Goal: Entertainment & Leisure: Consume media (video, audio)

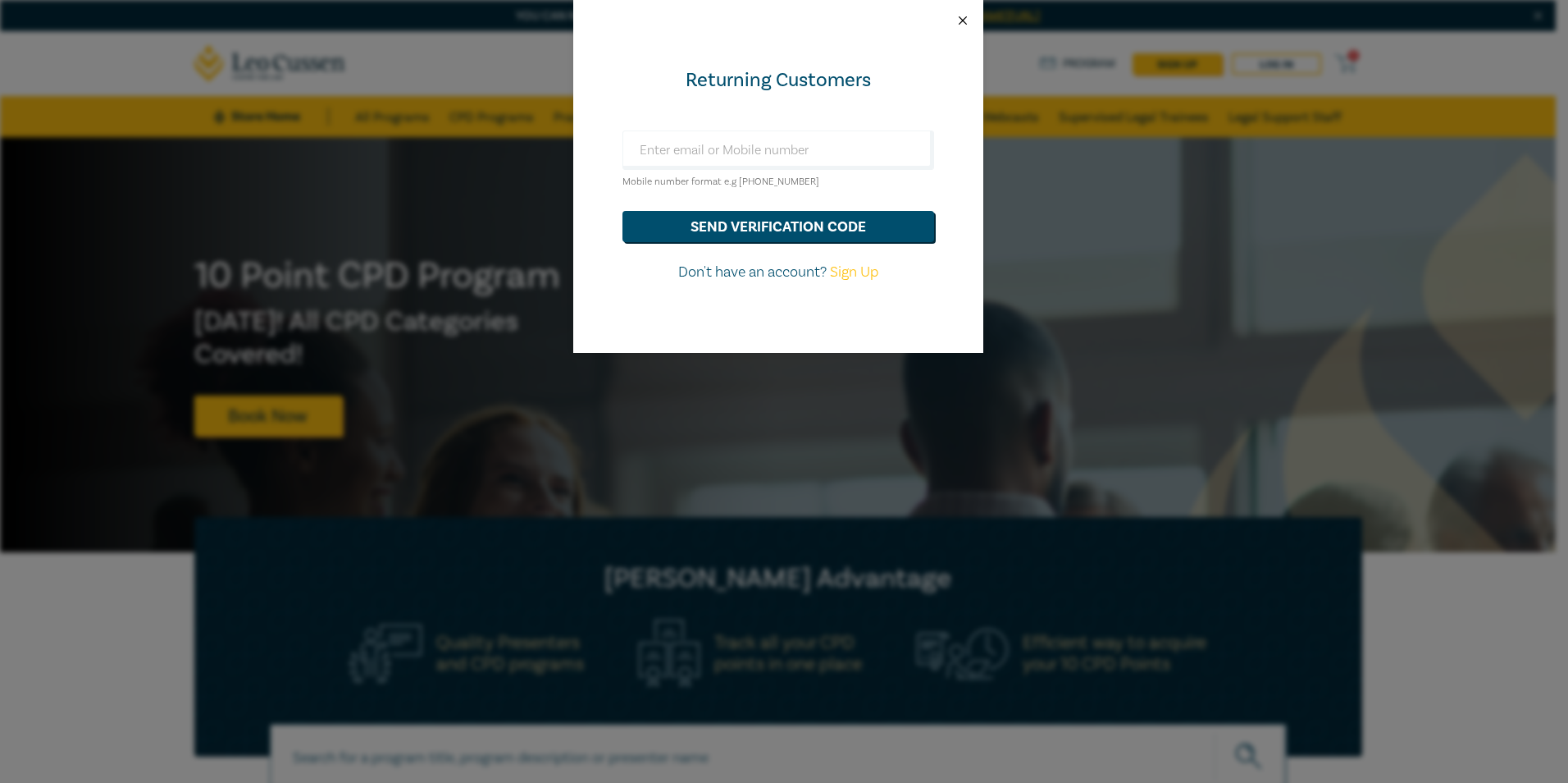
click at [965, 23] on button "Close" at bounding box center [963, 21] width 15 height 15
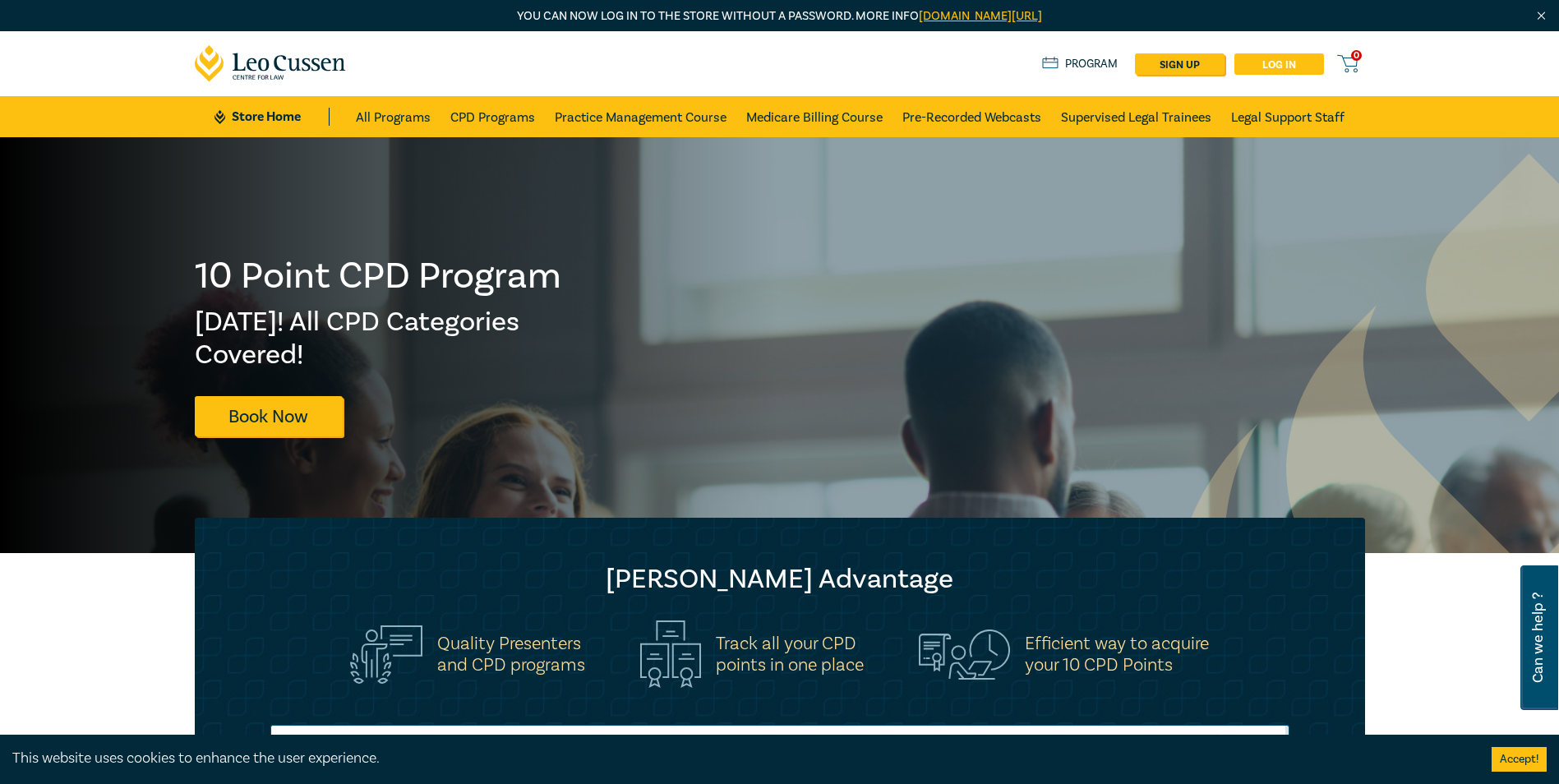
click at [1258, 64] on link "Log in" at bounding box center [1279, 64] width 90 height 21
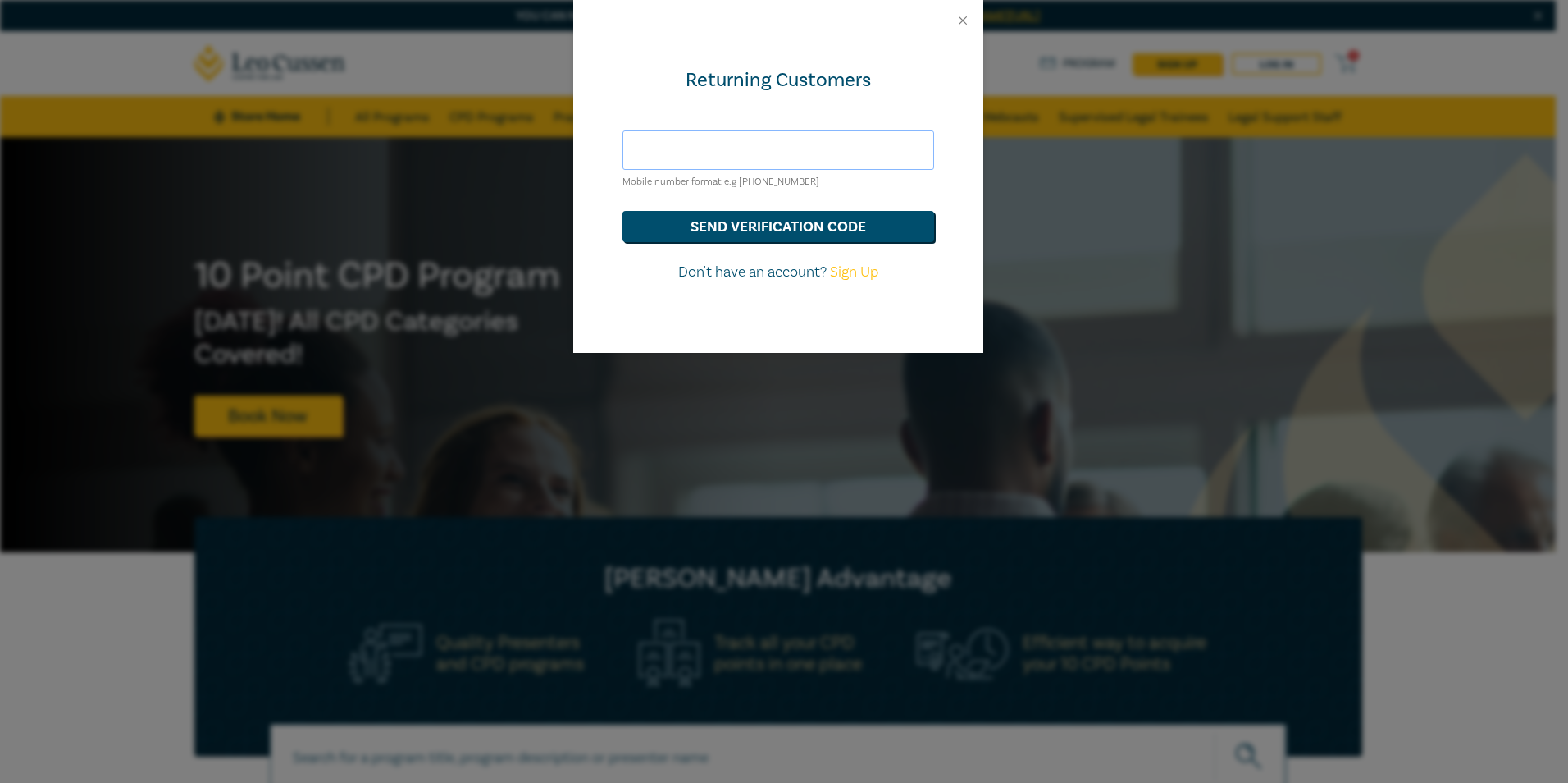
click at [693, 143] on input "text" at bounding box center [779, 150] width 312 height 39
type input "[EMAIL_ADDRESS][DOMAIN_NAME]"
click at [786, 234] on button "send verification code" at bounding box center [779, 227] width 312 height 31
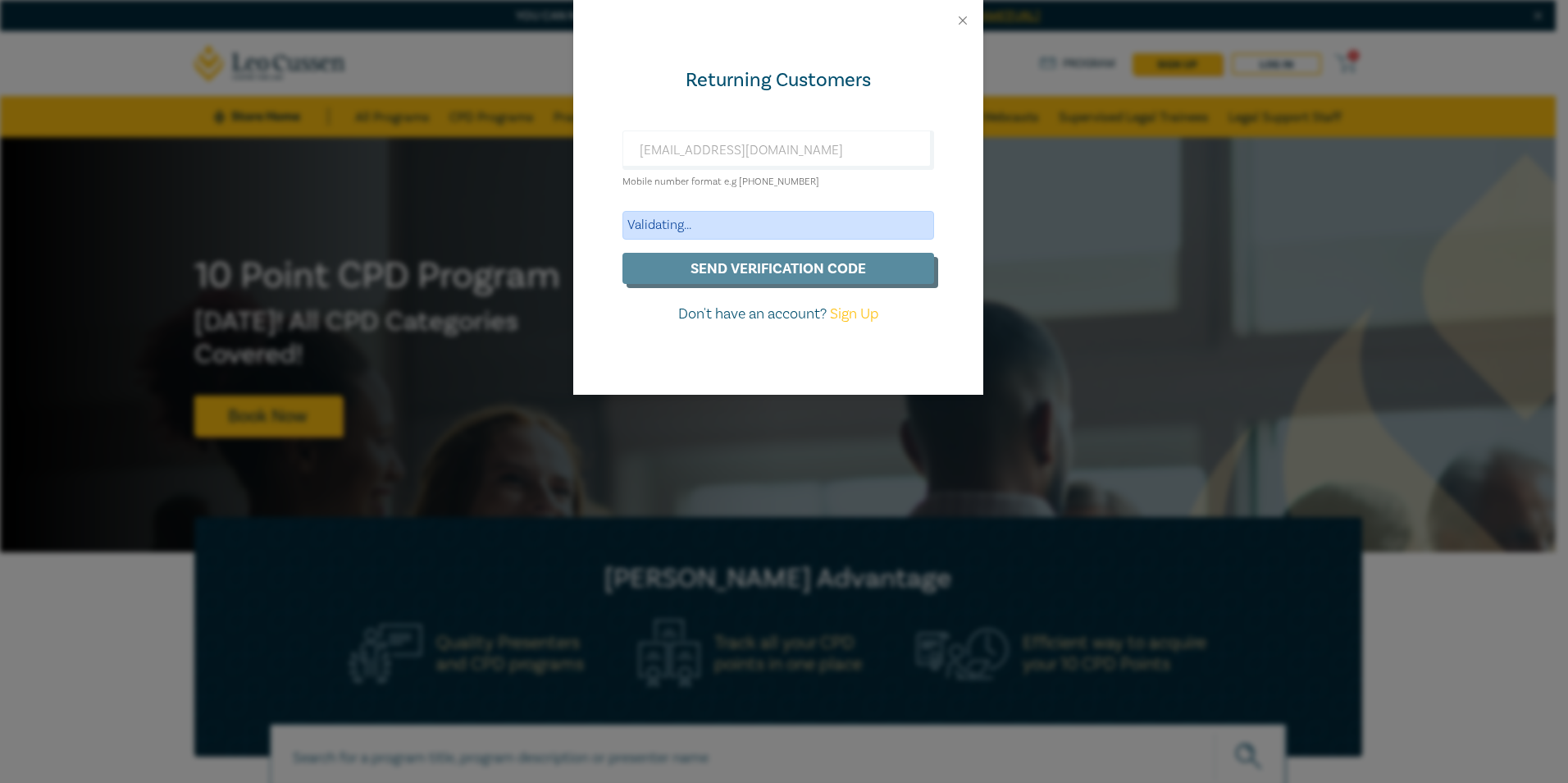
click at [843, 228] on div "Validating..." at bounding box center [779, 225] width 312 height 29
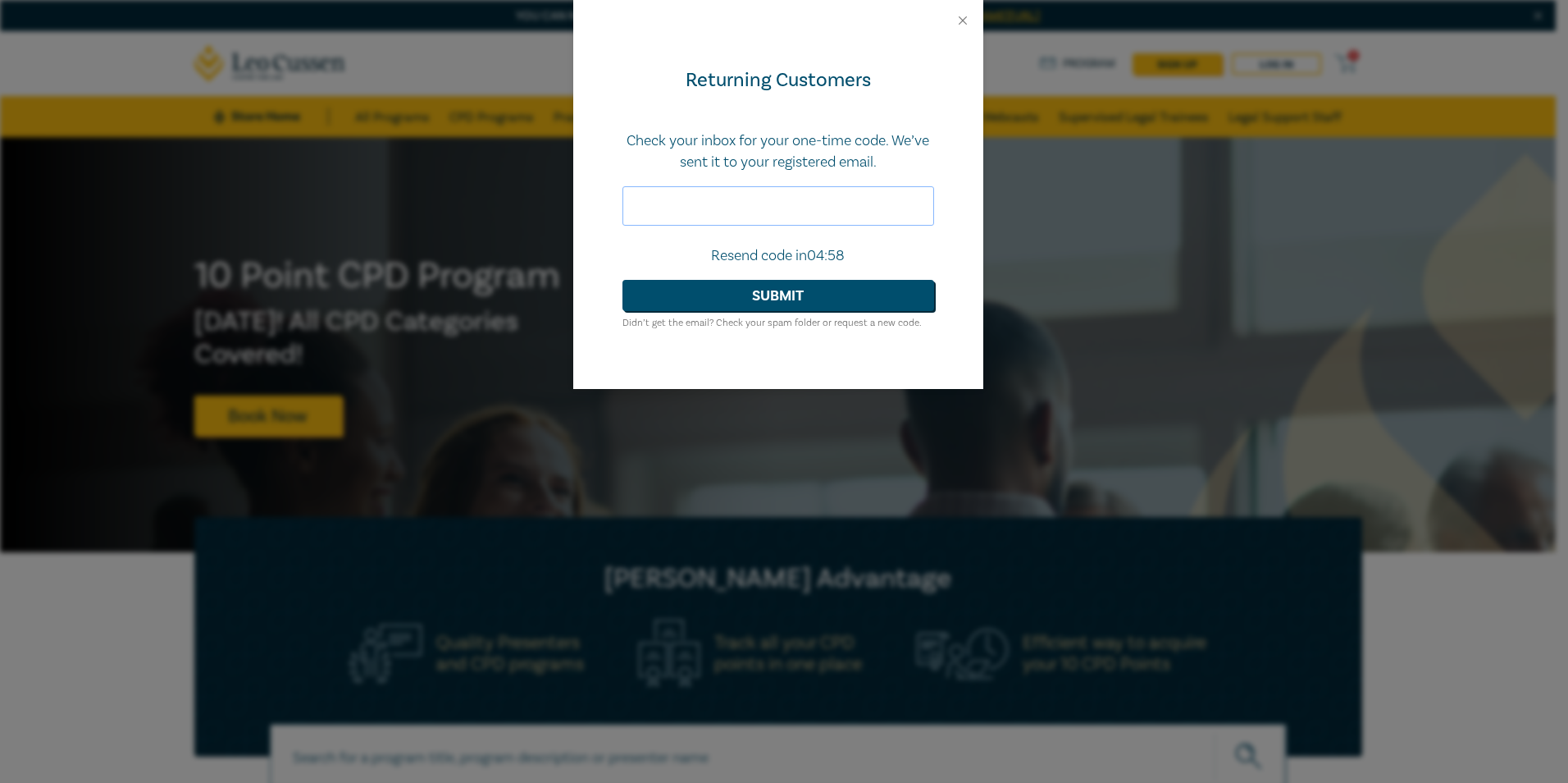
click at [794, 218] on input "text" at bounding box center [779, 206] width 312 height 39
click at [730, 193] on input "text" at bounding box center [779, 206] width 312 height 39
paste input "304022"
type input "304022"
click at [744, 294] on button "Submit" at bounding box center [779, 295] width 312 height 31
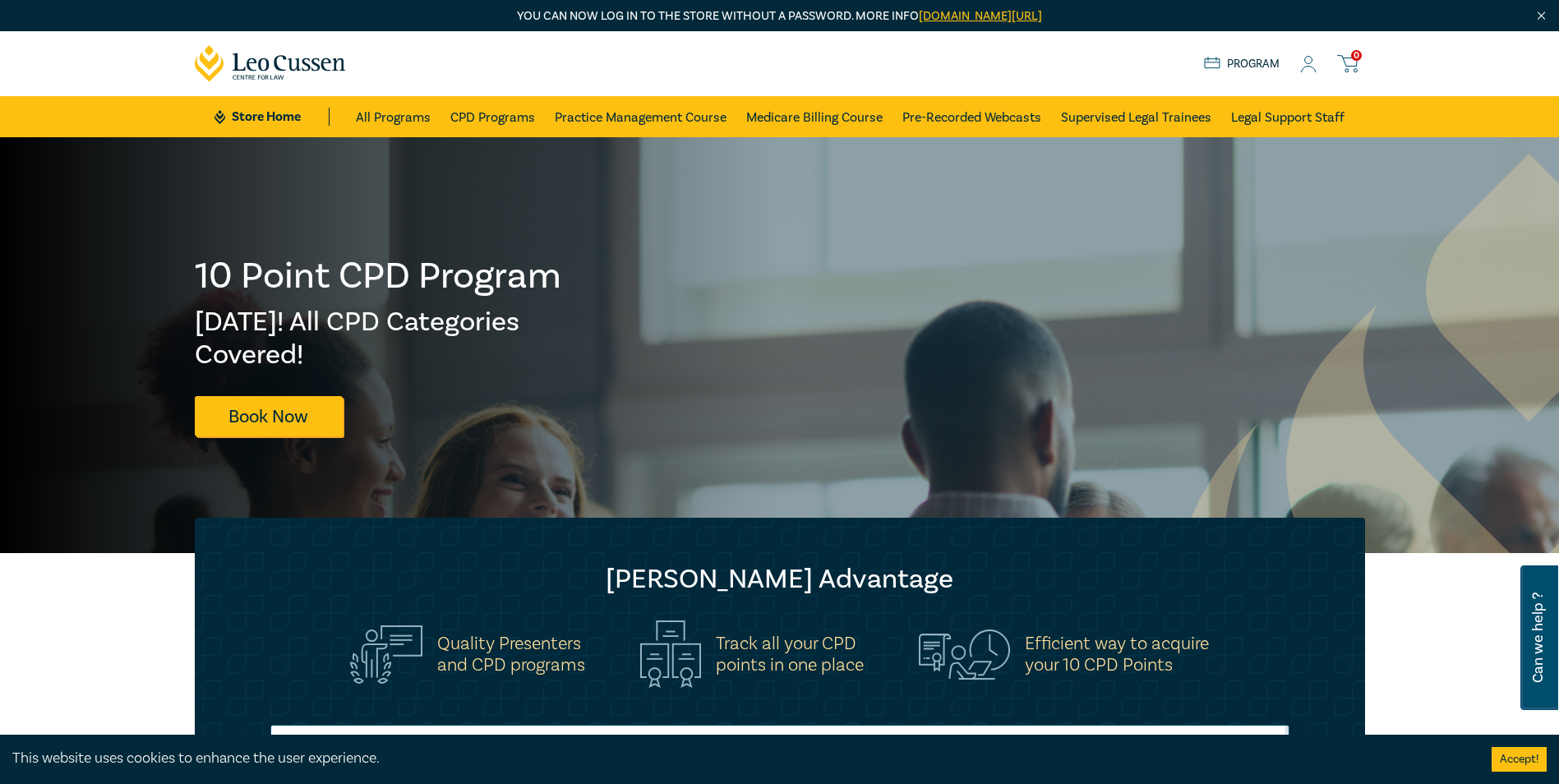
click at [1301, 64] on icon at bounding box center [1308, 64] width 16 height 17
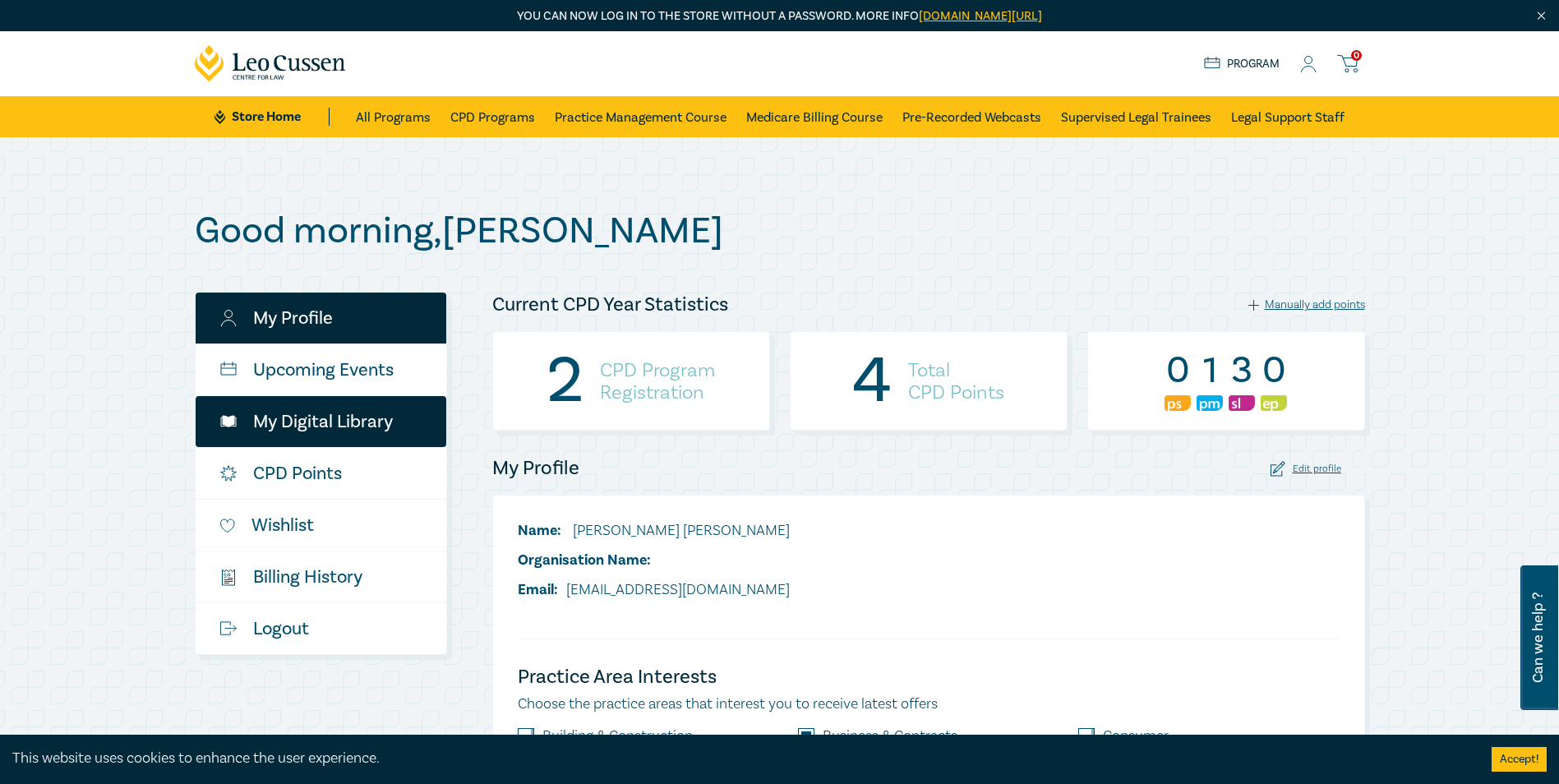
click at [330, 422] on link "My Digital Library" at bounding box center [321, 422] width 251 height 51
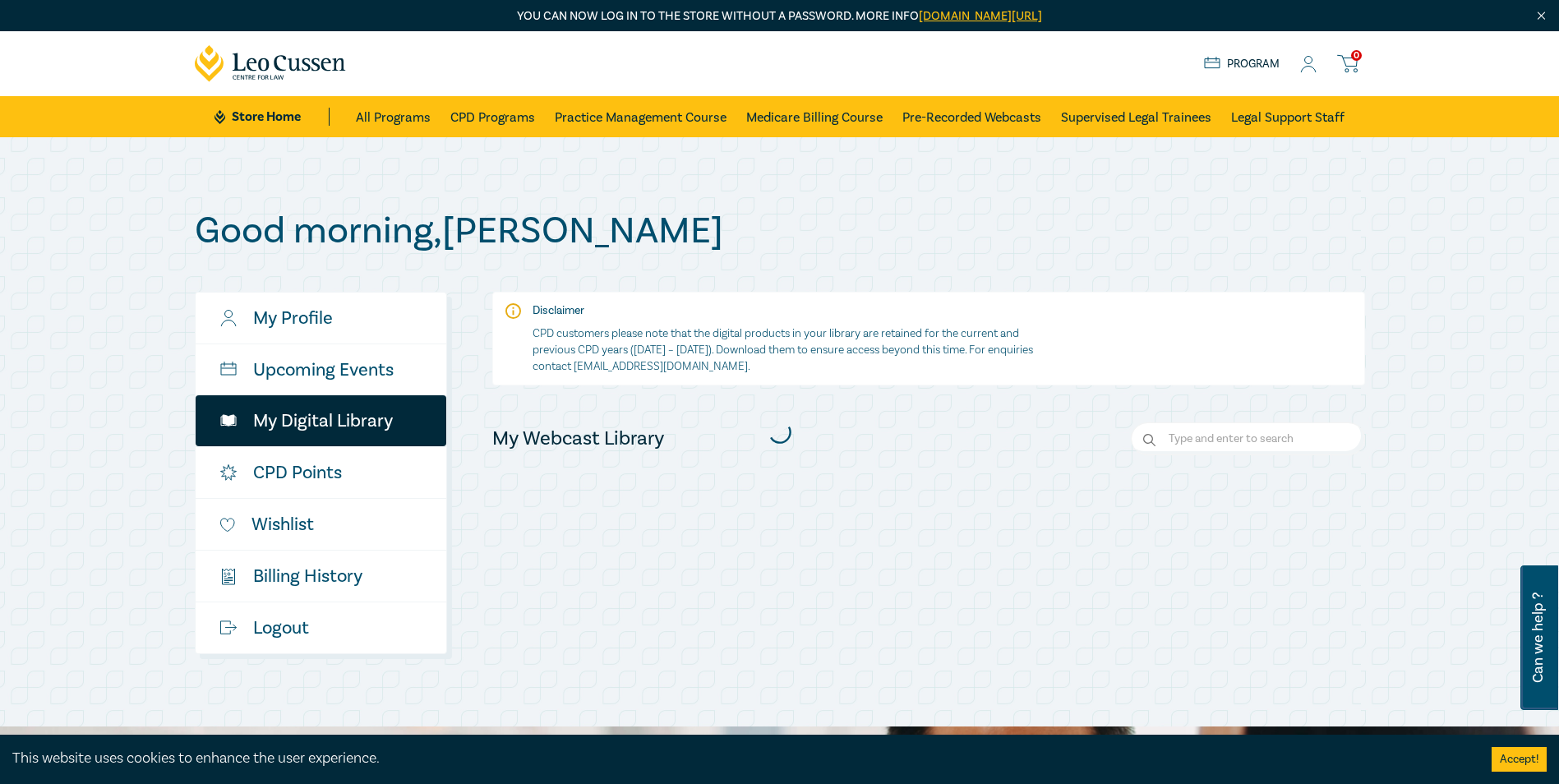
click at [332, 321] on div at bounding box center [780, 431] width 1187 height 461
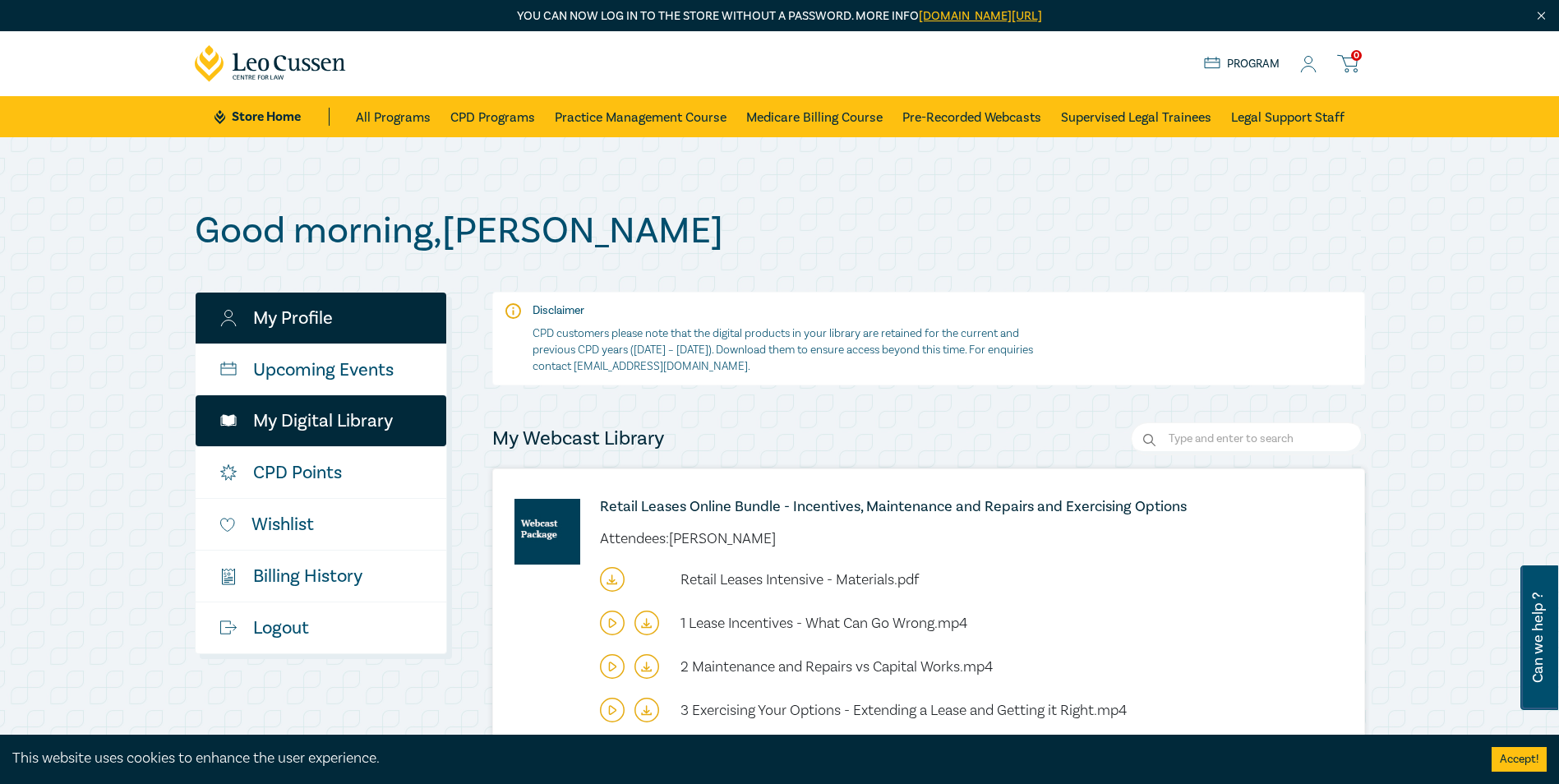
click at [306, 325] on link "My Profile" at bounding box center [321, 318] width 251 height 51
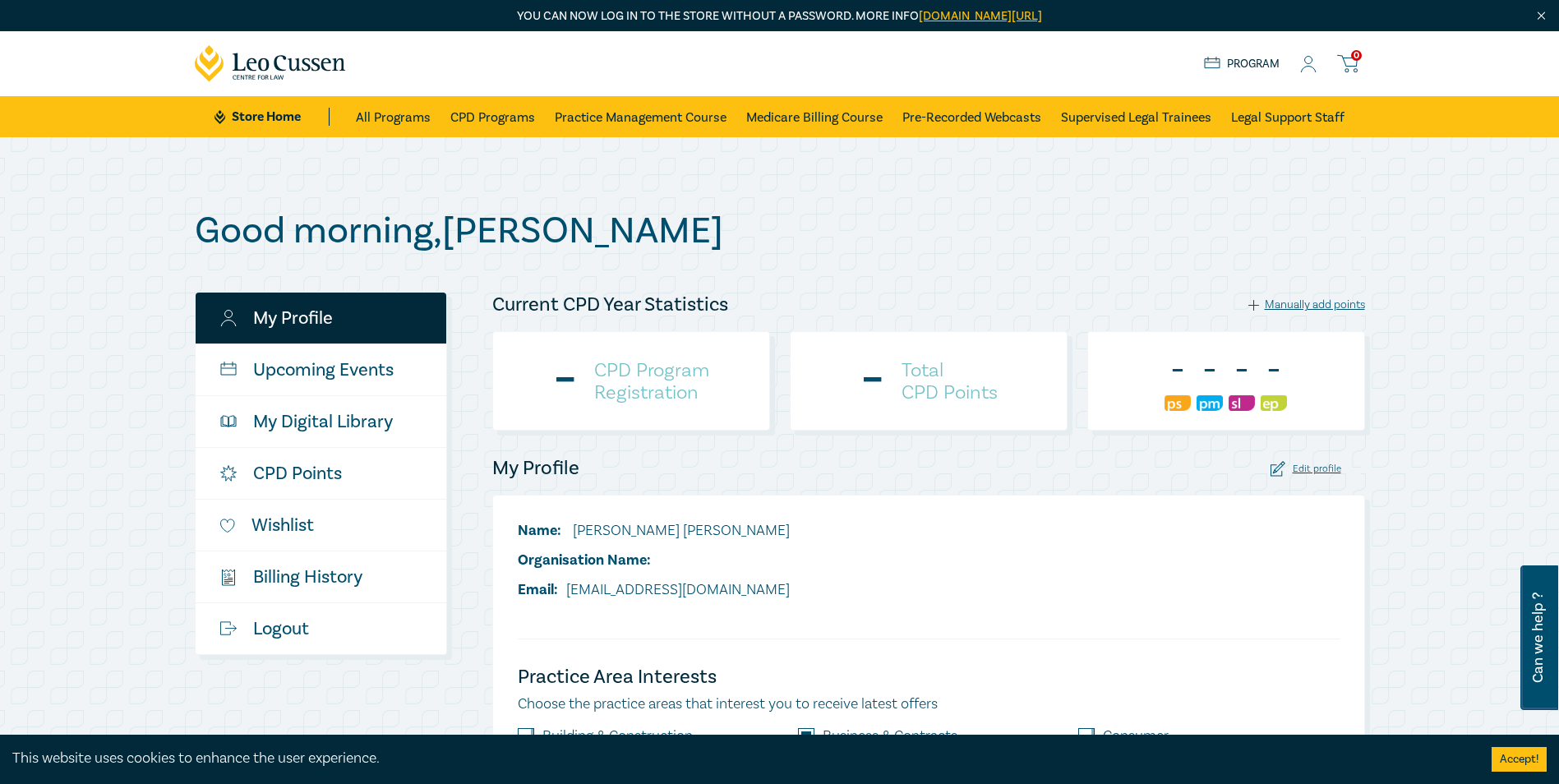
checkbox input "true"
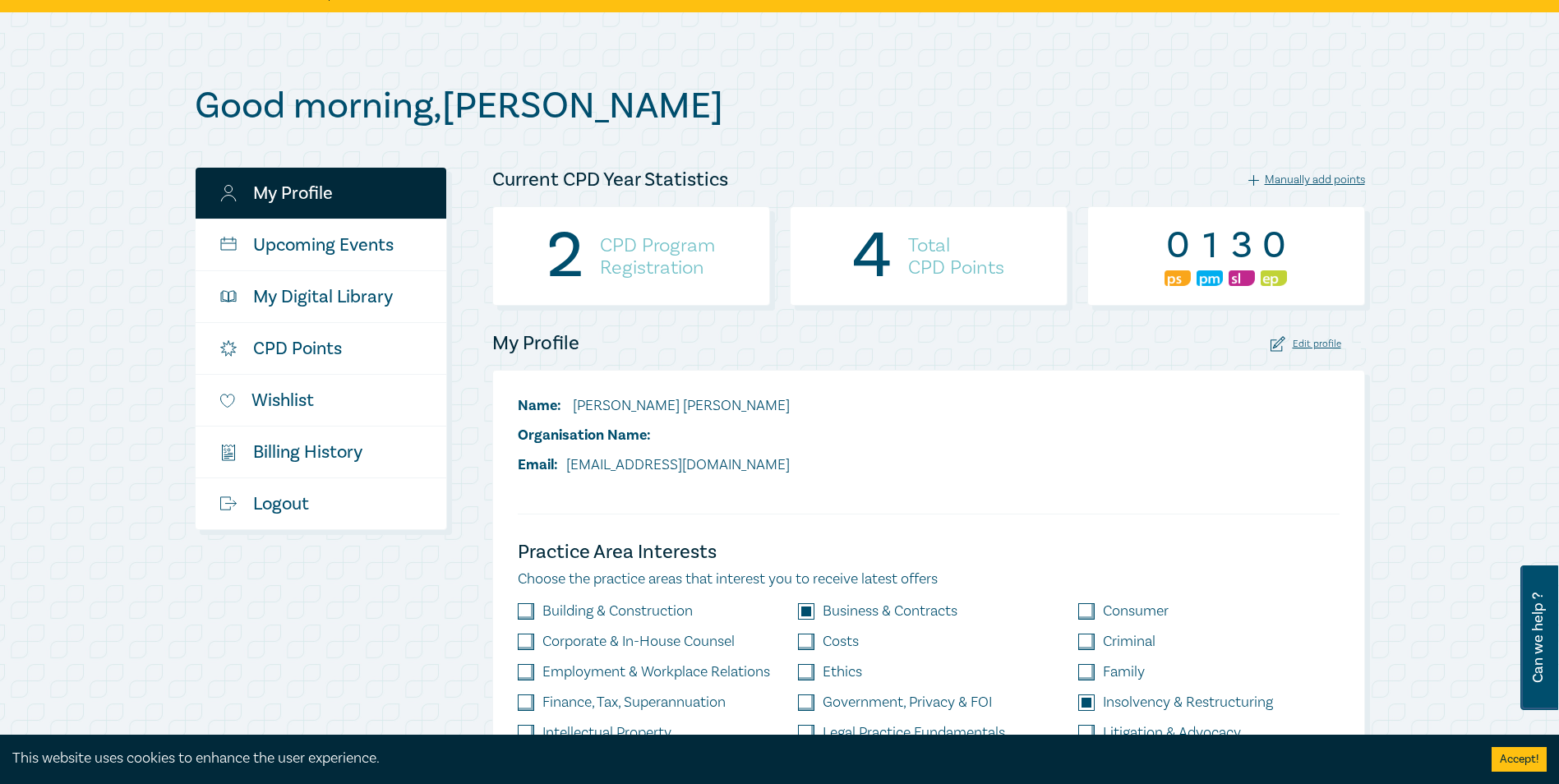
scroll to position [164, 0]
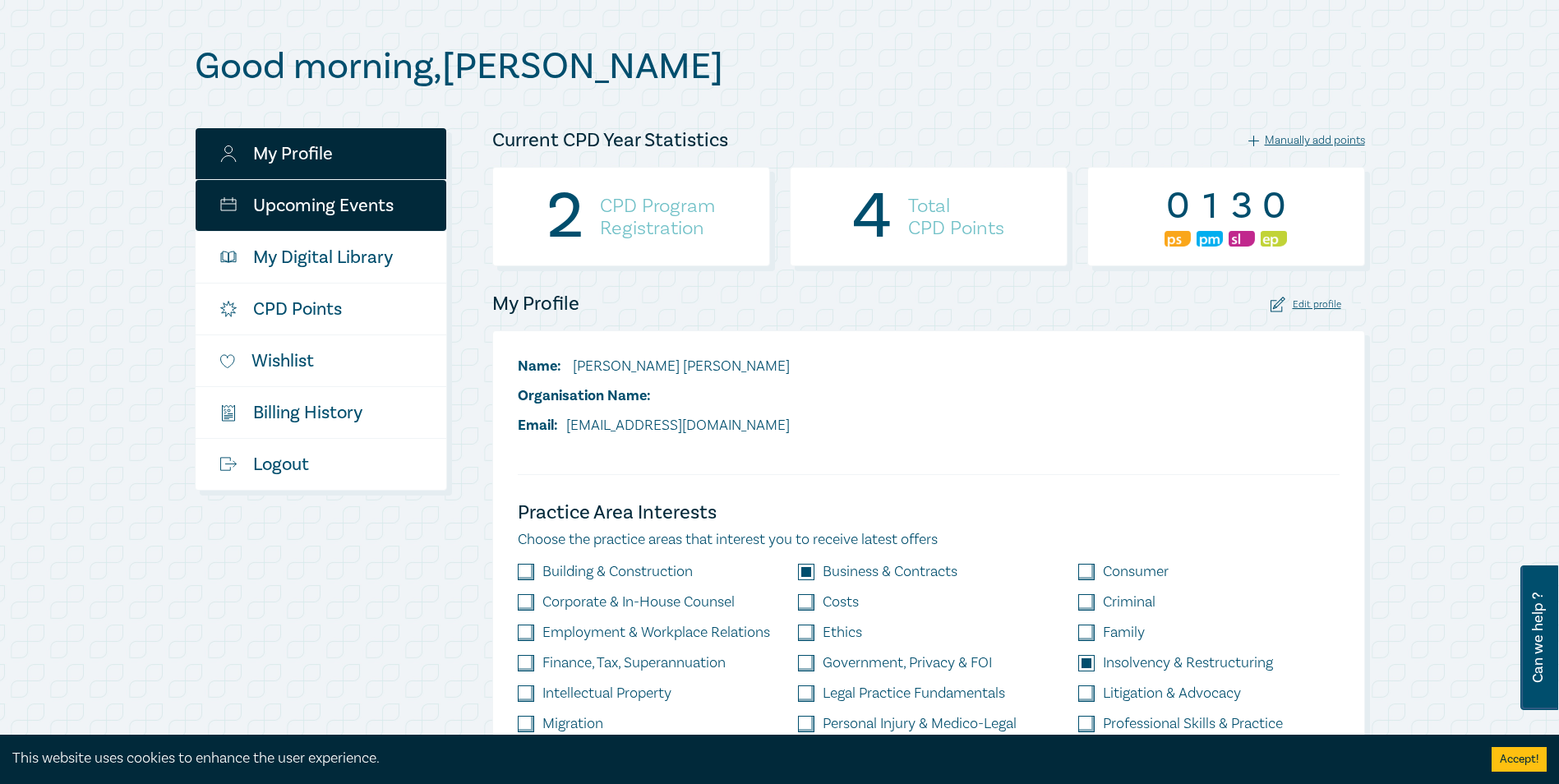
click at [305, 200] on link "Upcoming Events" at bounding box center [321, 205] width 251 height 51
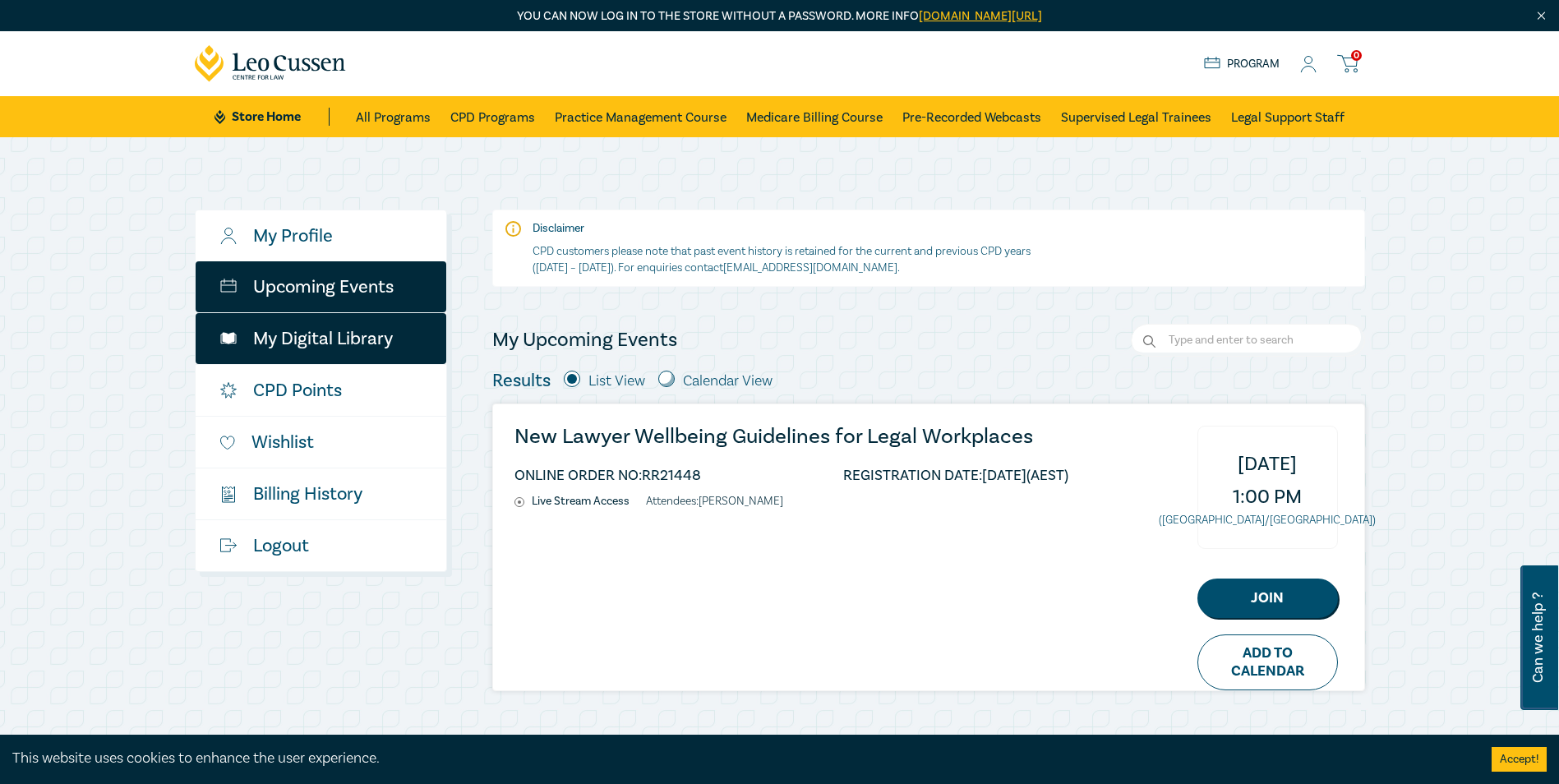
click at [352, 326] on link "My Digital Library" at bounding box center [321, 339] width 251 height 51
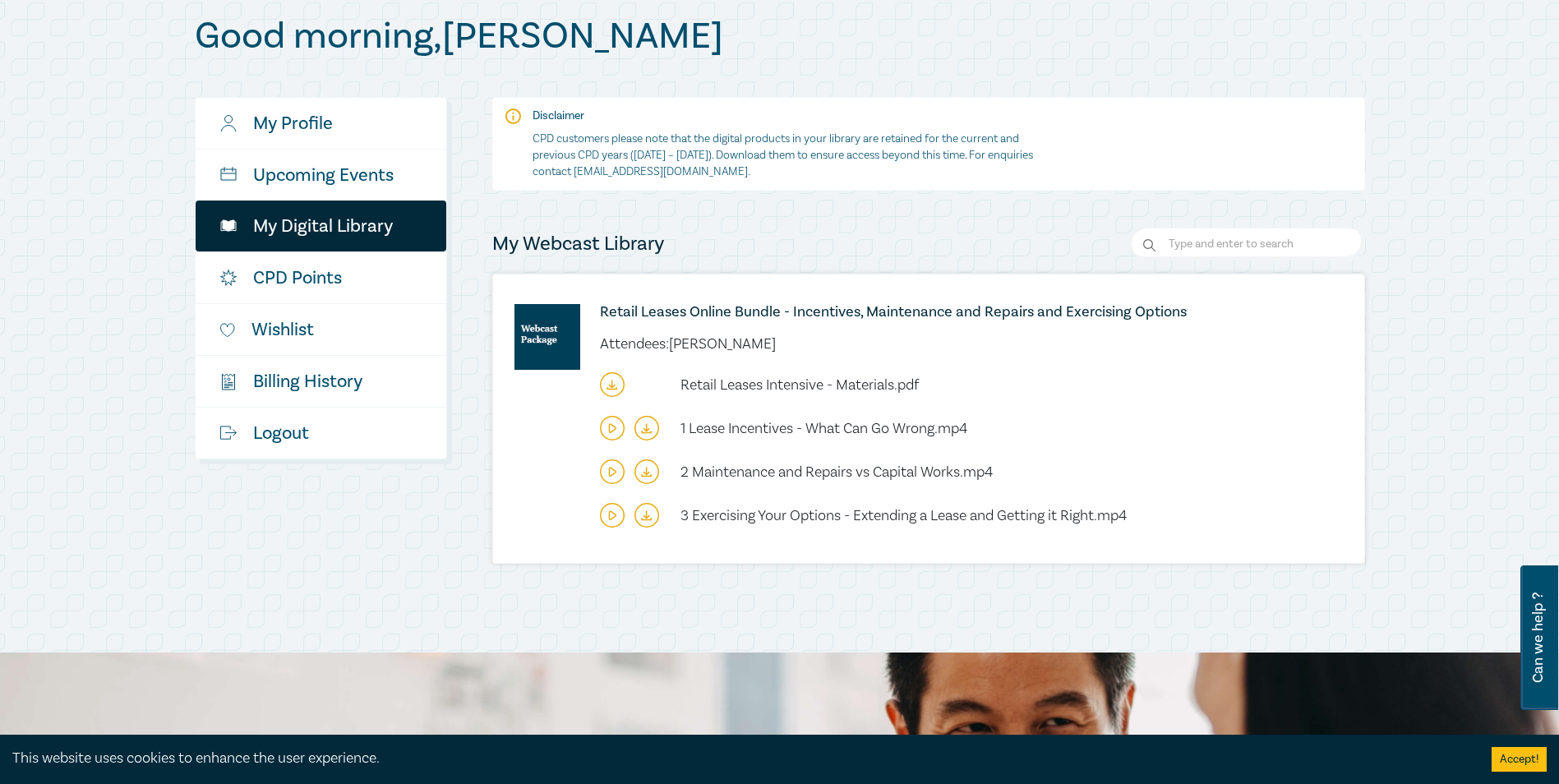
scroll to position [329, 0]
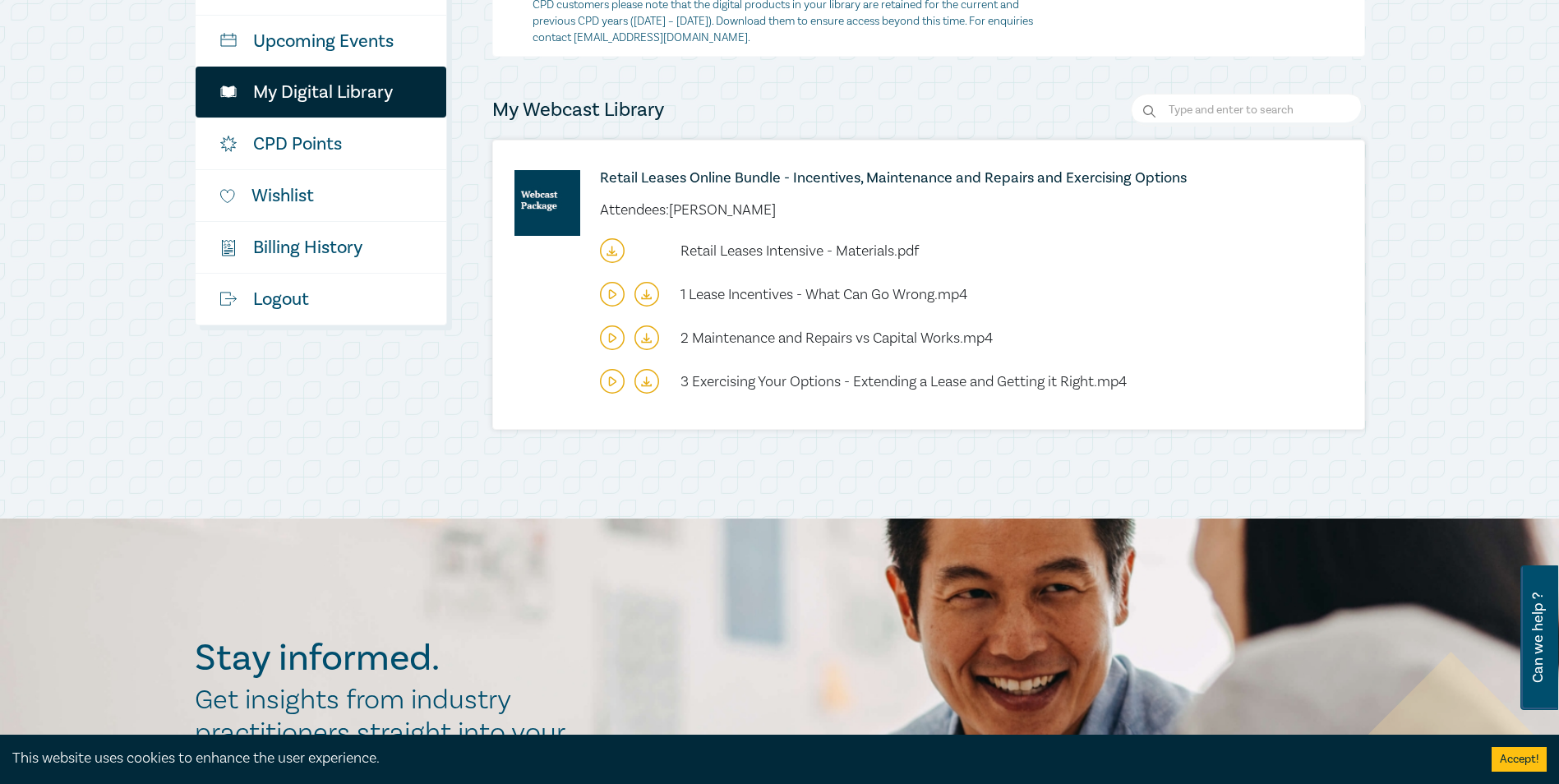
click at [606, 385] on icon at bounding box center [613, 381] width 25 height 25
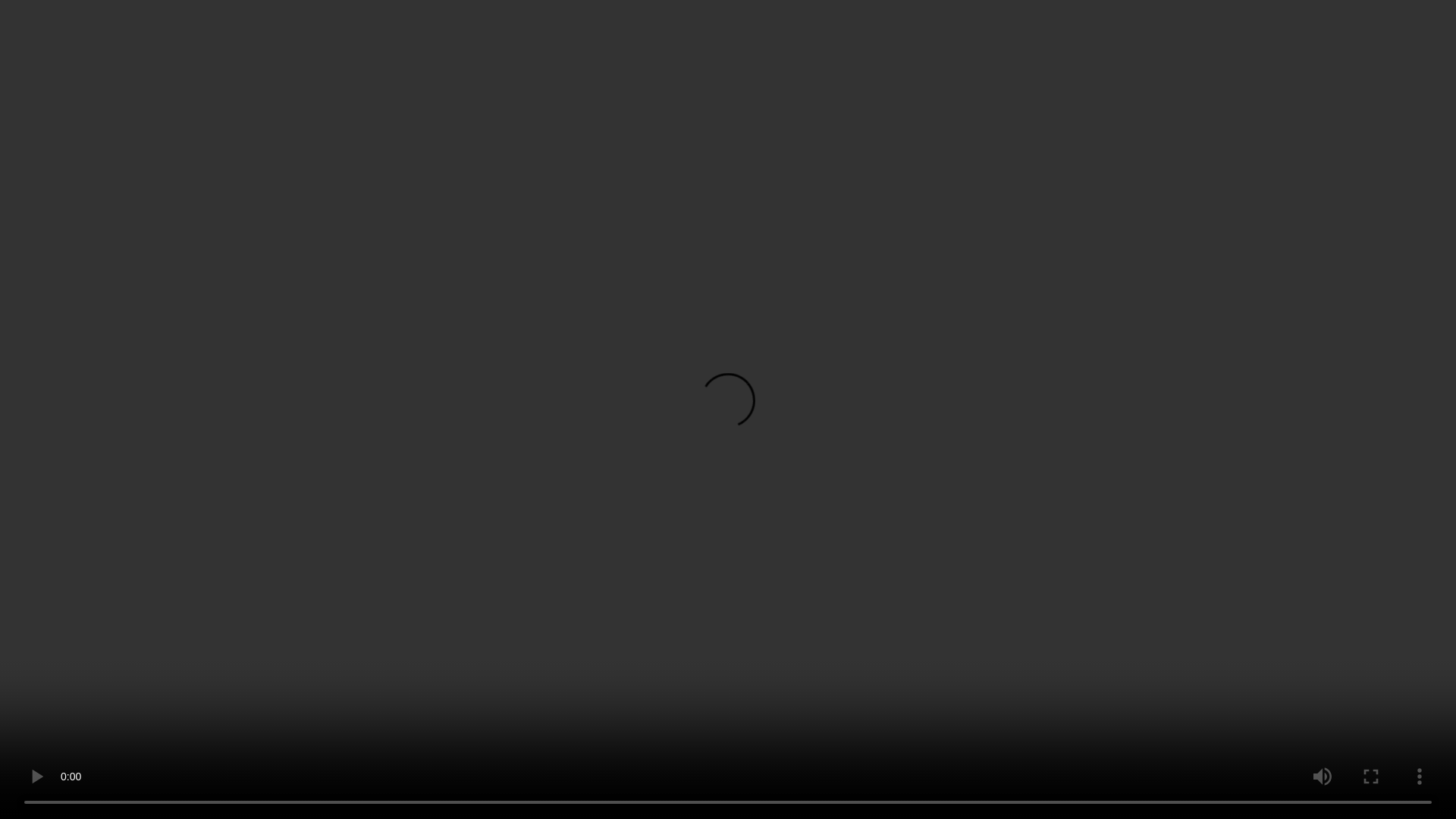
click at [223, 579] on video at bounding box center [728, 410] width 1456 height 819
click at [715, 399] on video at bounding box center [728, 410] width 1456 height 819
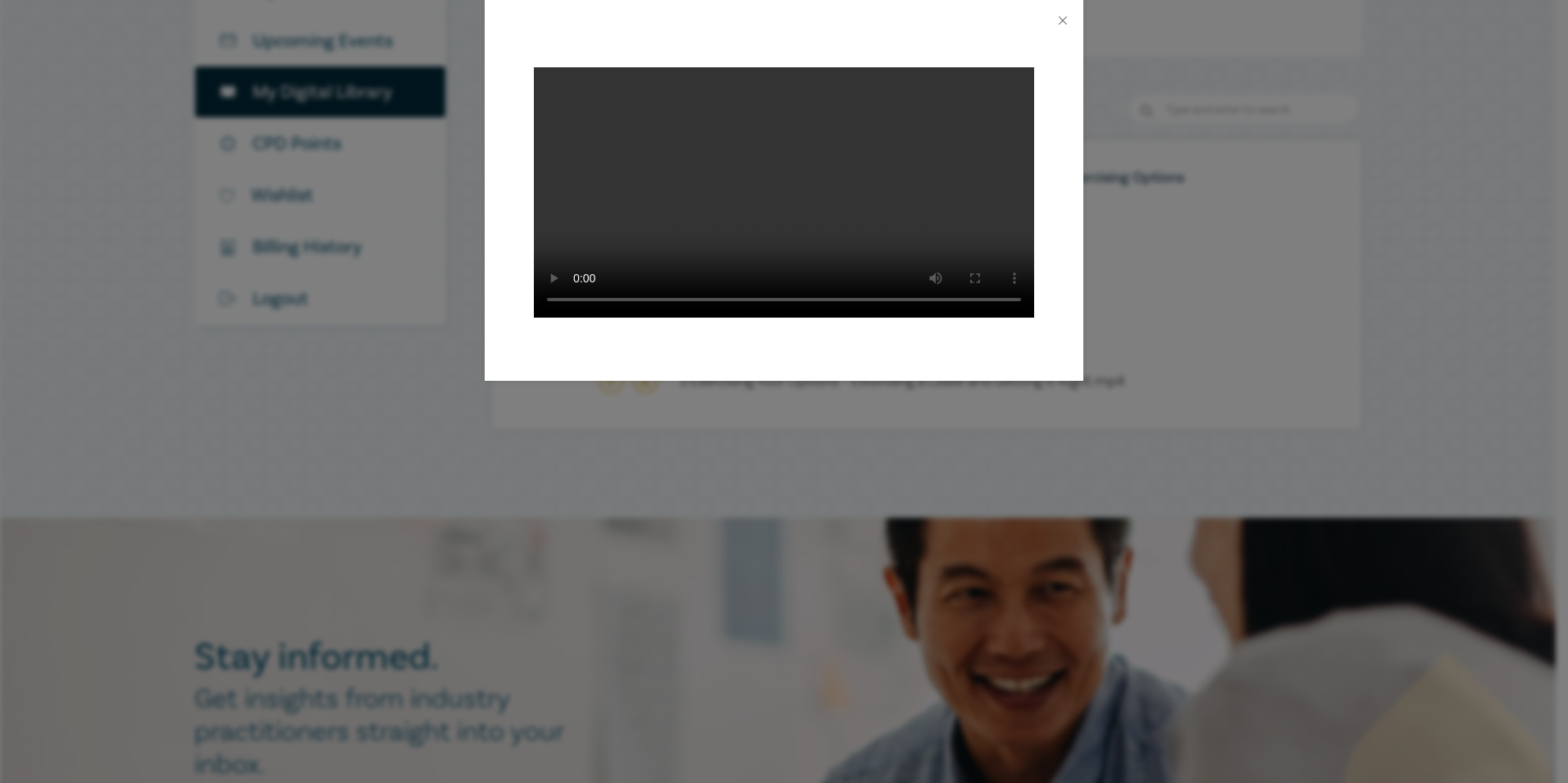
drag, startPoint x: 811, startPoint y: 282, endPoint x: 802, endPoint y: 286, distance: 9.8
click at [811, 281] on video at bounding box center [784, 192] width 501 height 250
click at [1063, 22] on button "Close" at bounding box center [1063, 21] width 15 height 15
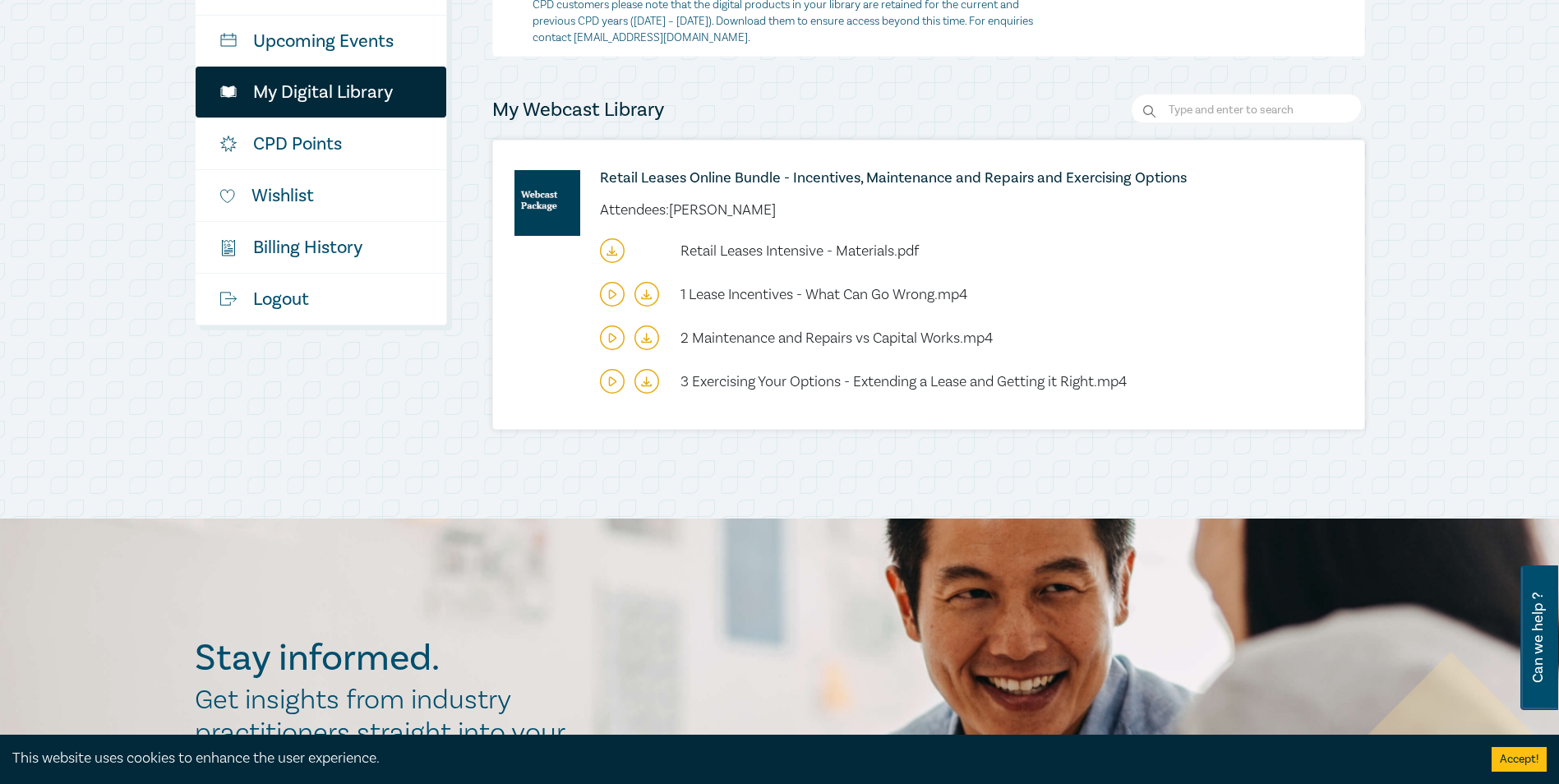
click at [536, 378] on div "Retail Leases Online Bundle - Incentives, Maintenance and Repairs and Exercisin…" at bounding box center [929, 284] width 872 height 288
click at [760, 380] on span "3 Exercising Your Options - Extending a Lease and Getting it Right.mp4" at bounding box center [904, 381] width 446 height 19
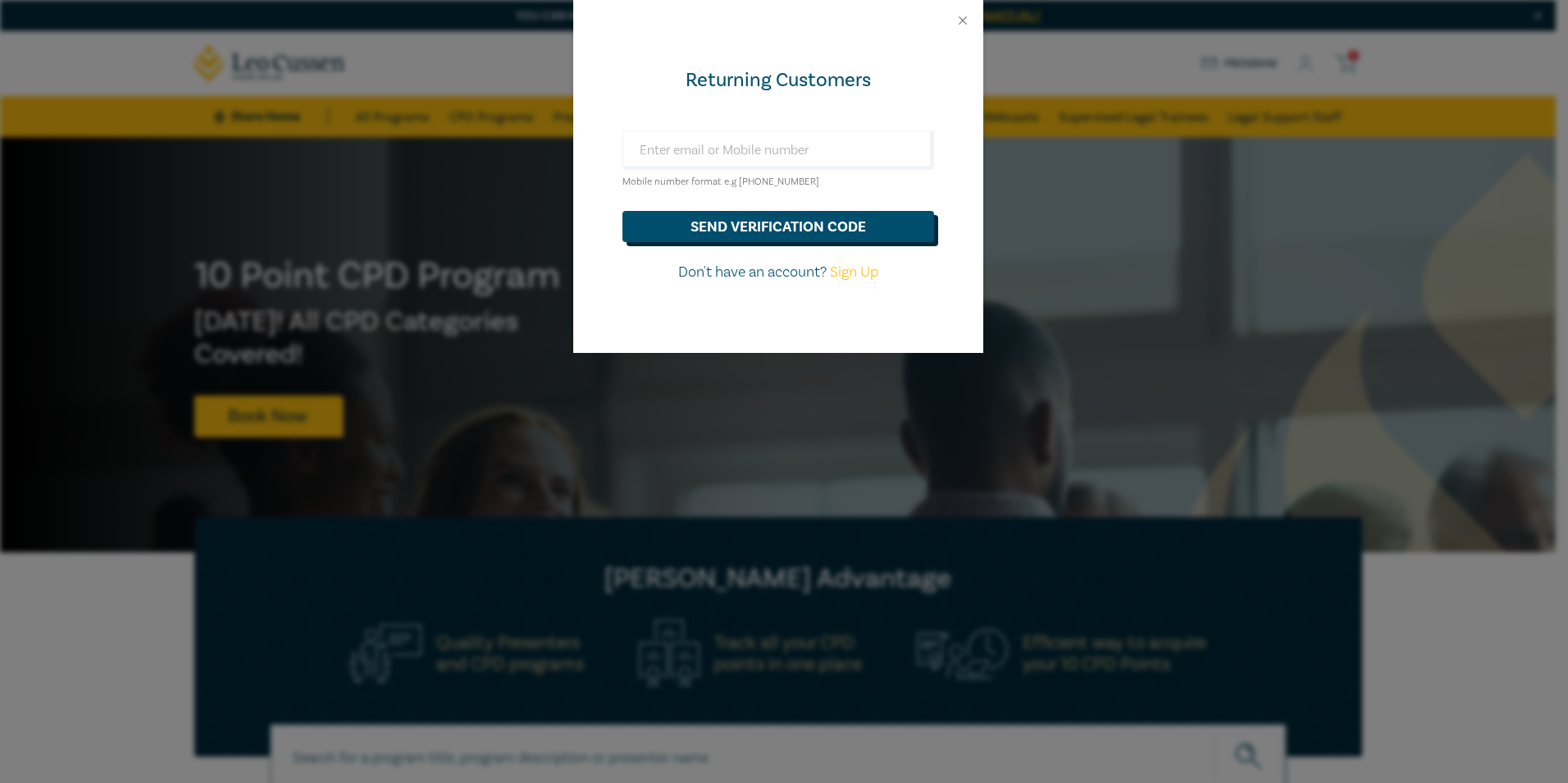
click at [803, 225] on button "send verification code" at bounding box center [779, 227] width 312 height 31
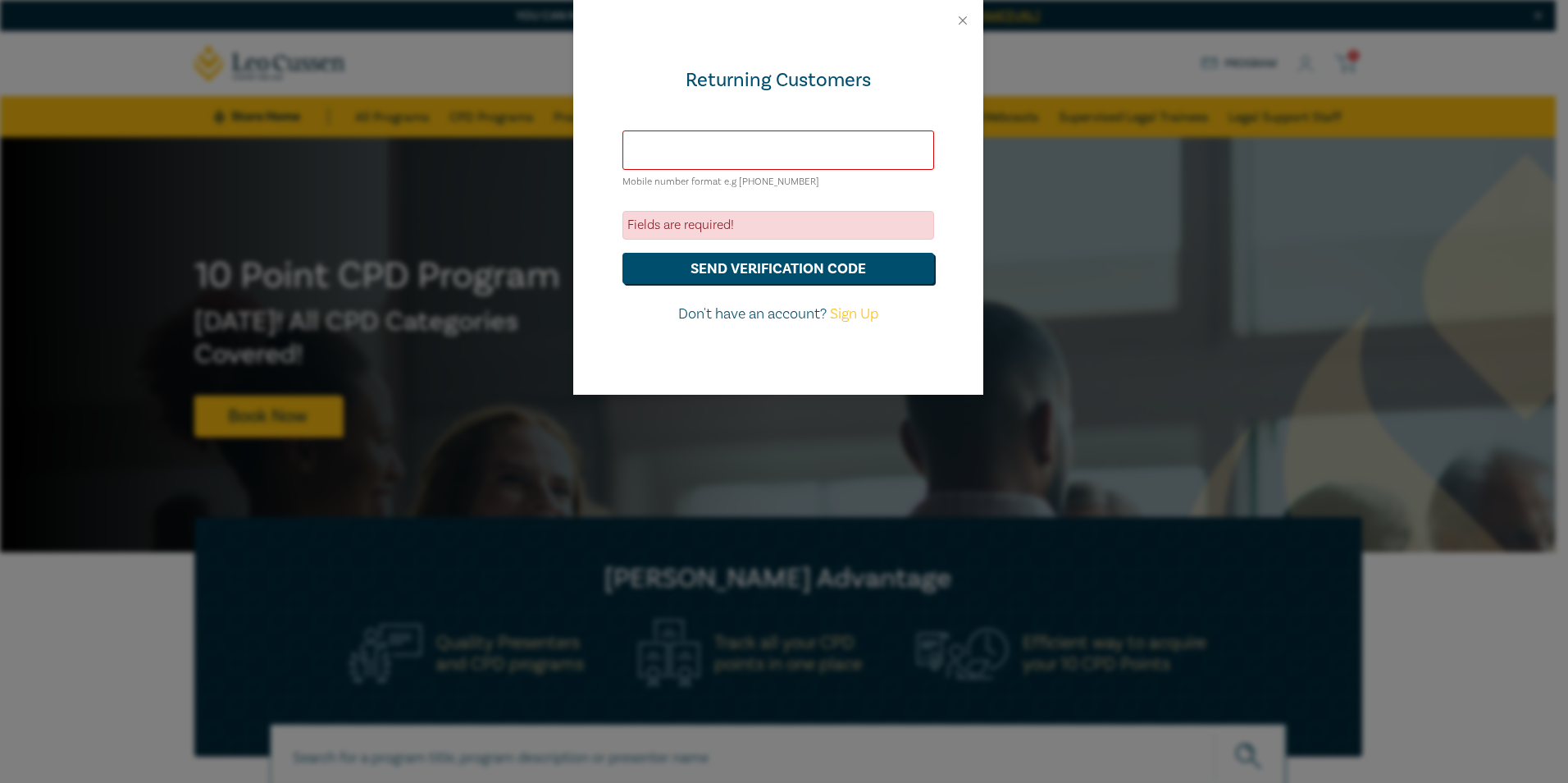
click at [762, 152] on input "text" at bounding box center [779, 150] width 312 height 39
type input "[EMAIL_ADDRESS][DOMAIN_NAME]"
click at [845, 259] on button "send verification code" at bounding box center [779, 268] width 312 height 31
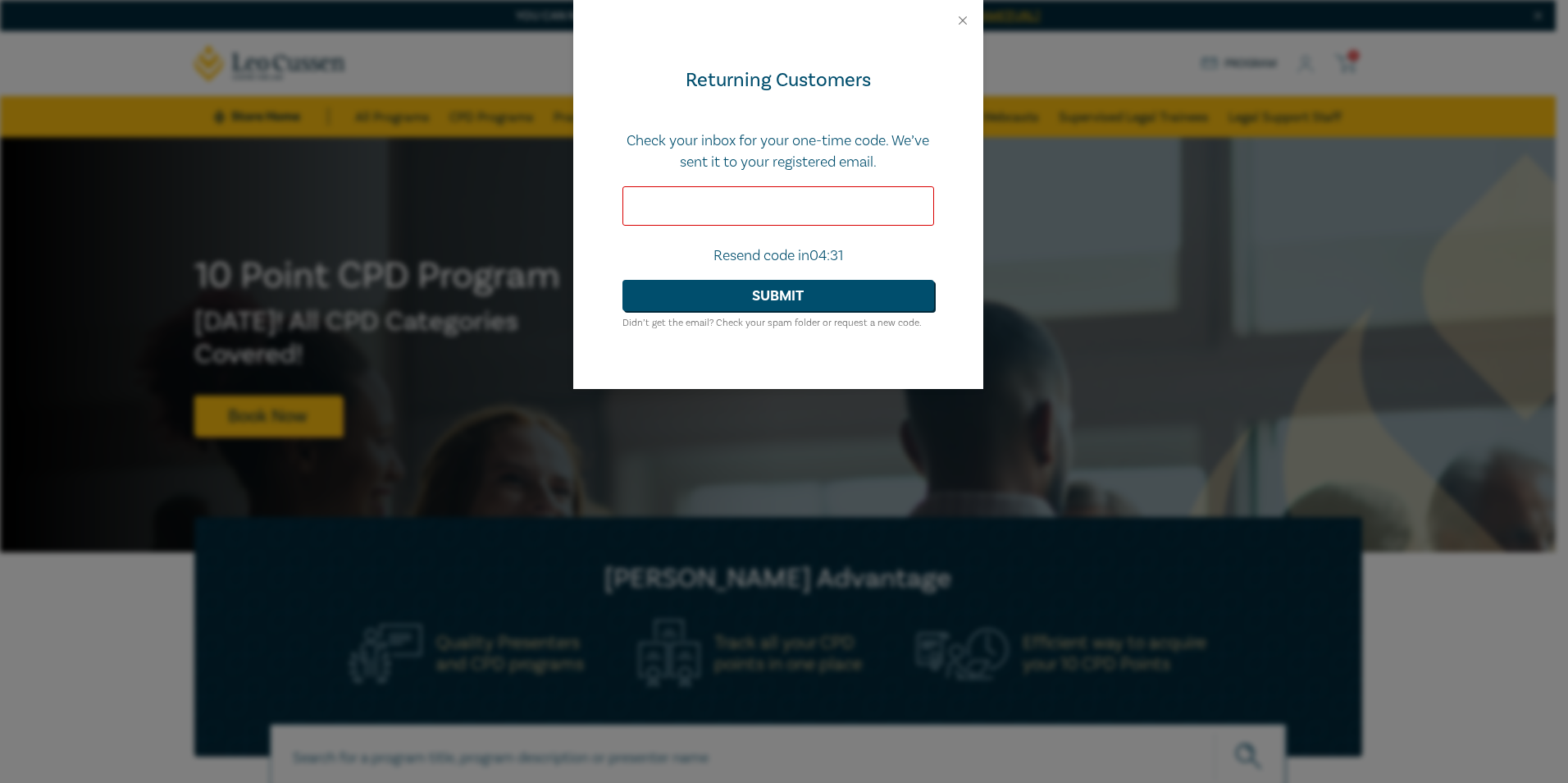
click at [761, 201] on input "text" at bounding box center [779, 206] width 312 height 39
paste input "927713"
type input "927713"
click at [784, 307] on button "Submit" at bounding box center [779, 295] width 312 height 31
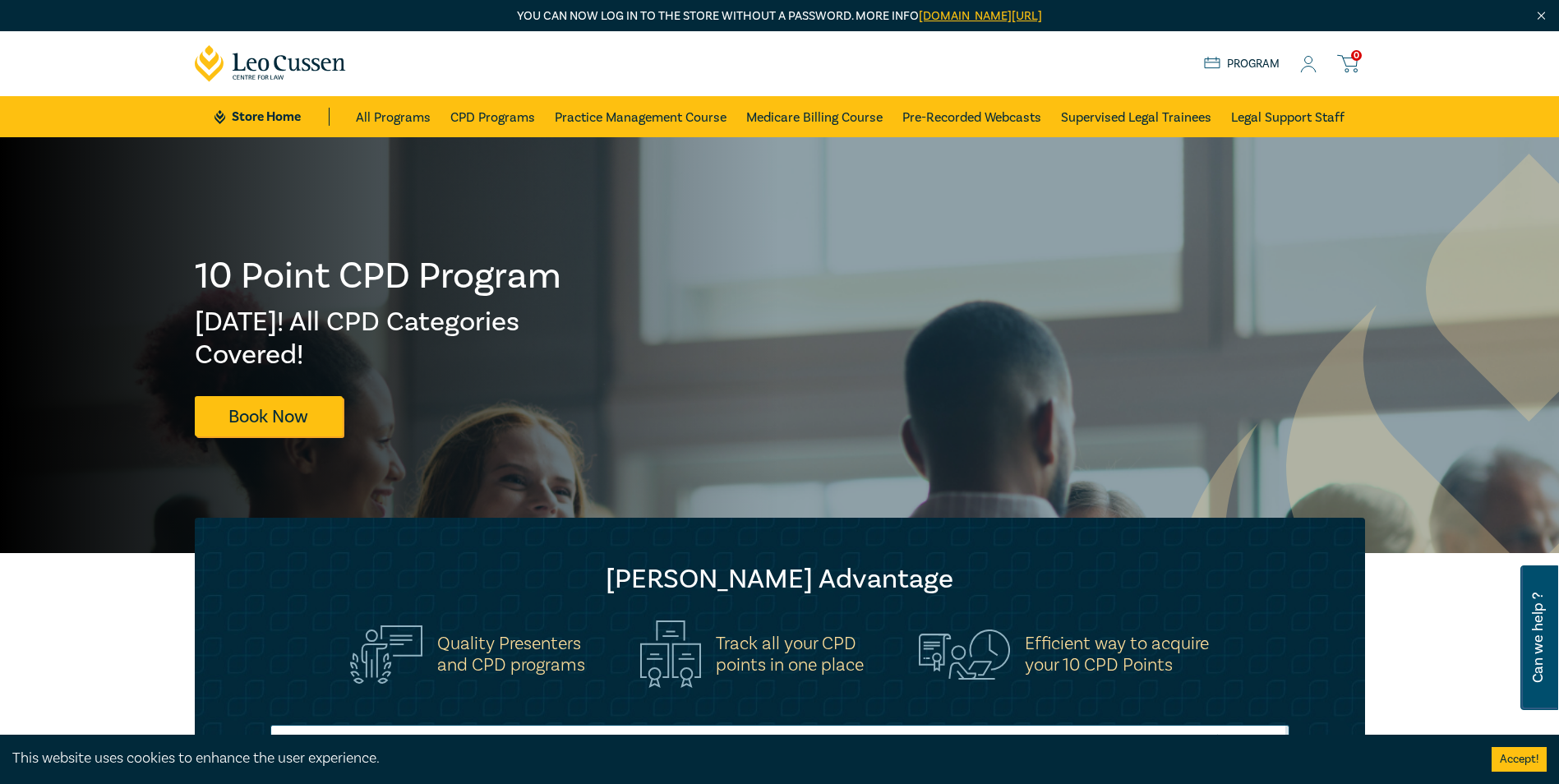
click at [1298, 65] on div "Store Home About us Program 0" at bounding box center [1284, 63] width 161 height 21
click at [1310, 69] on icon at bounding box center [1308, 64] width 16 height 17
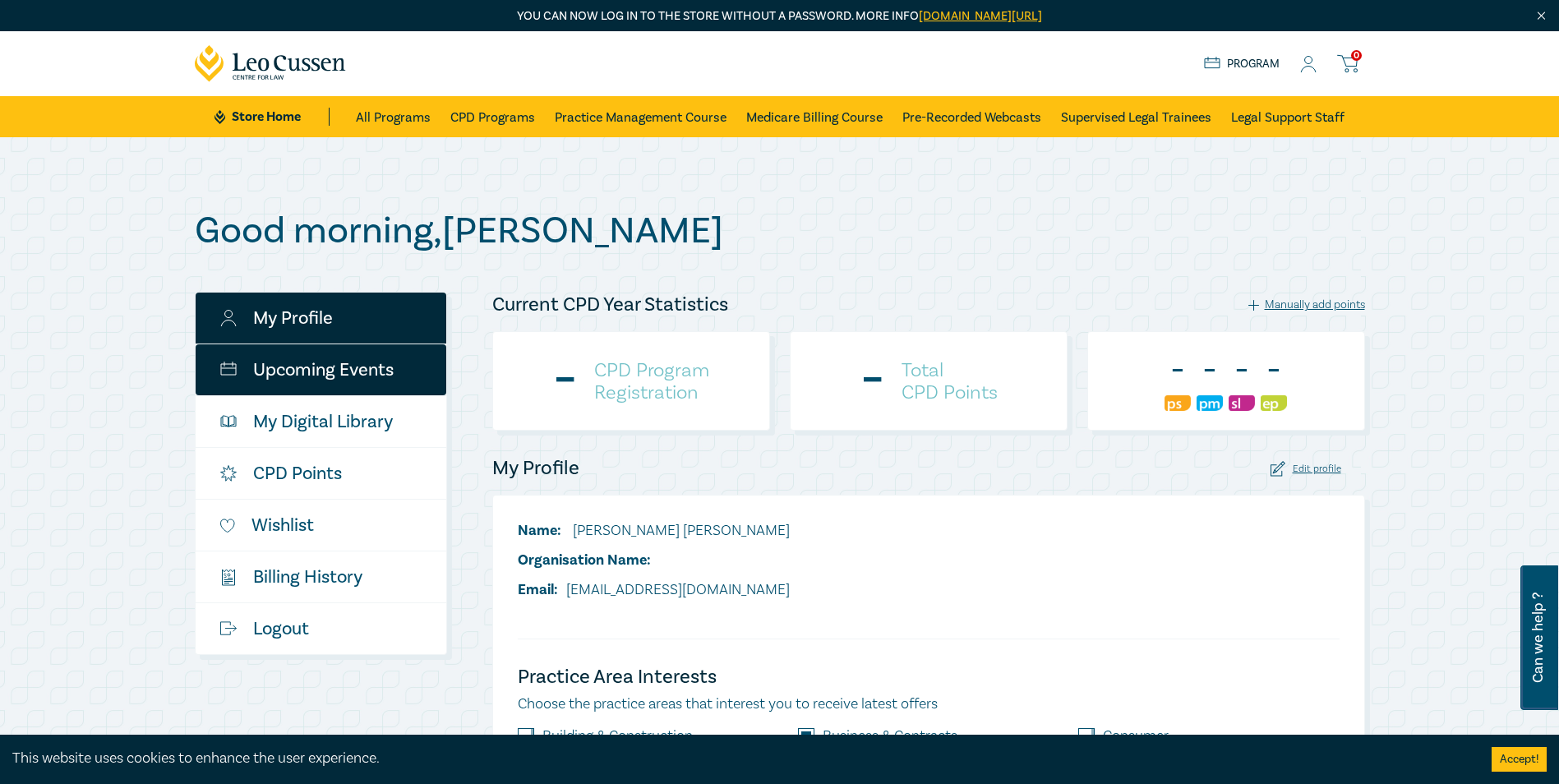
click at [339, 387] on link "Upcoming Events" at bounding box center [321, 370] width 251 height 51
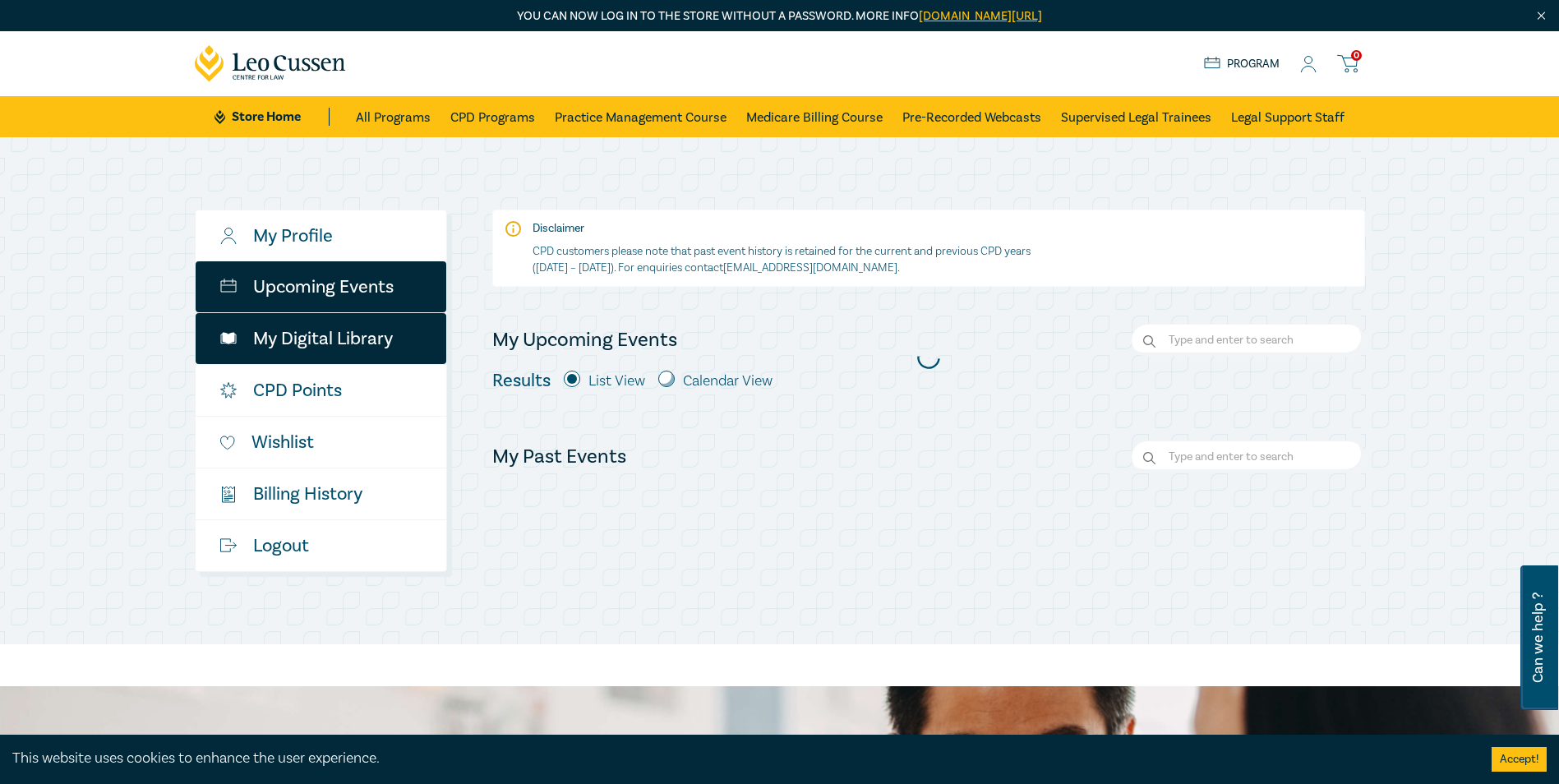
click at [341, 335] on link "My Digital Library" at bounding box center [321, 339] width 251 height 51
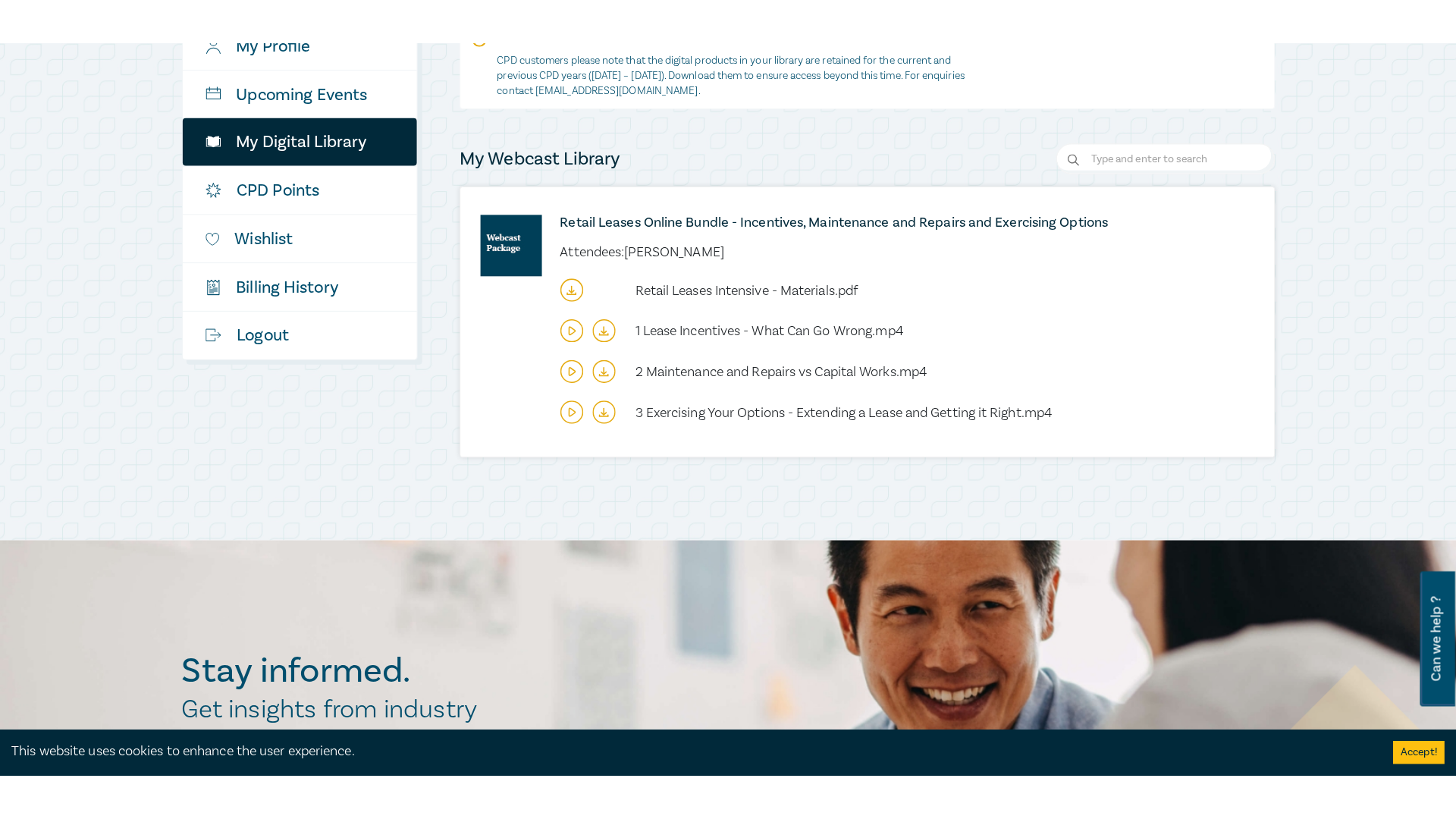
scroll to position [303, 0]
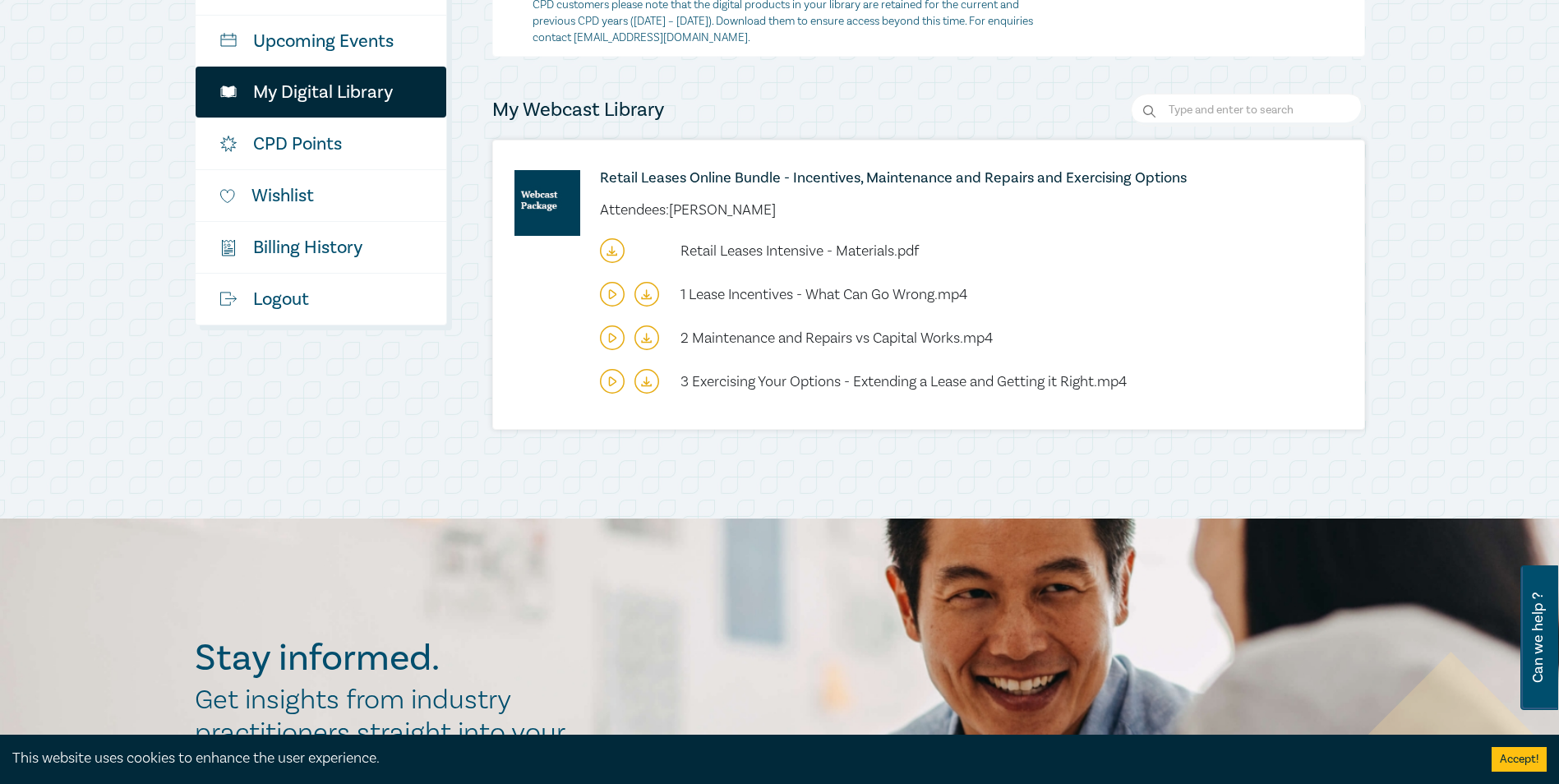
click at [604, 381] on icon at bounding box center [613, 381] width 25 height 25
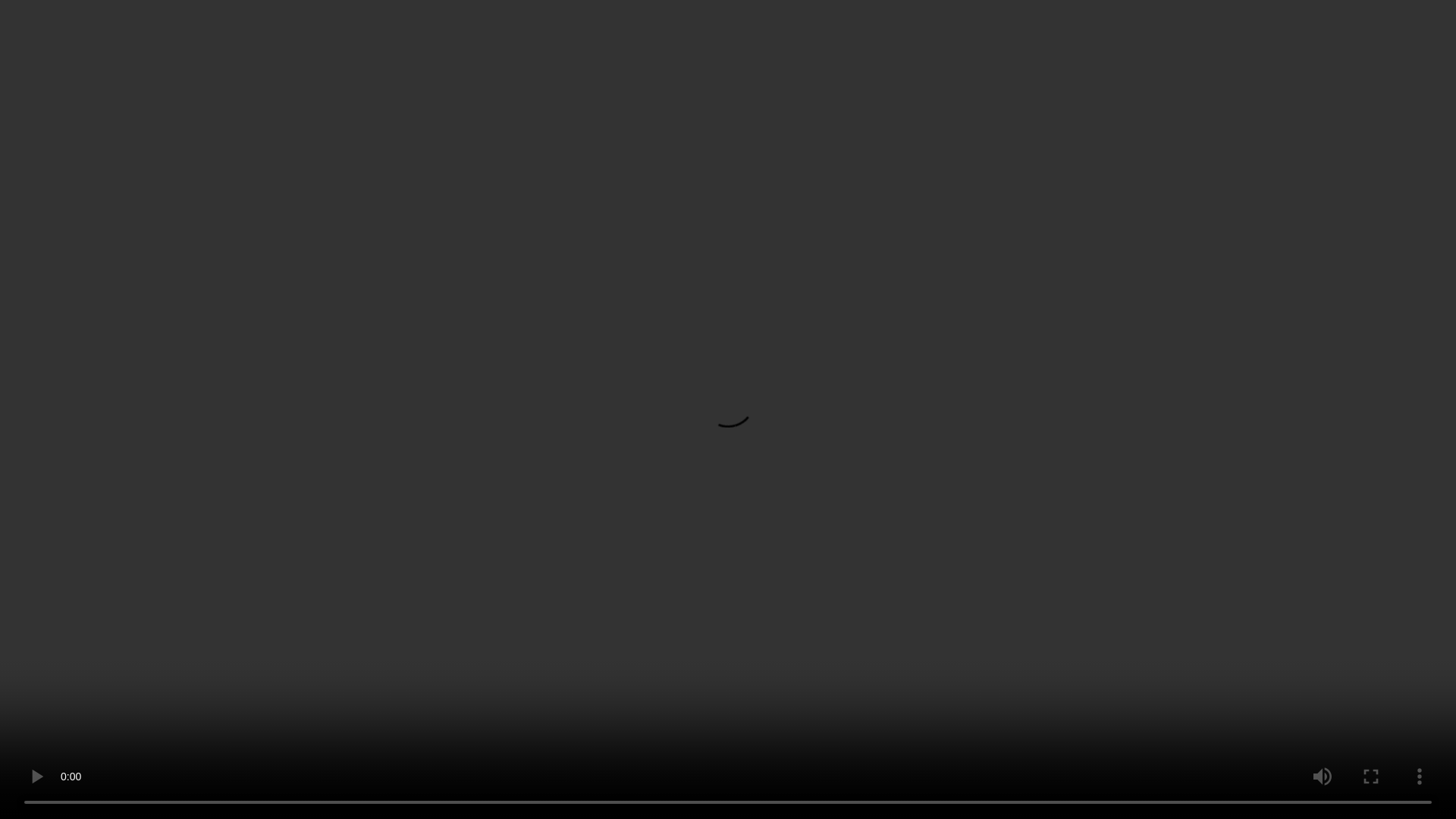
click at [665, 435] on video at bounding box center [728, 410] width 1456 height 819
